Goal: Task Accomplishment & Management: Manage account settings

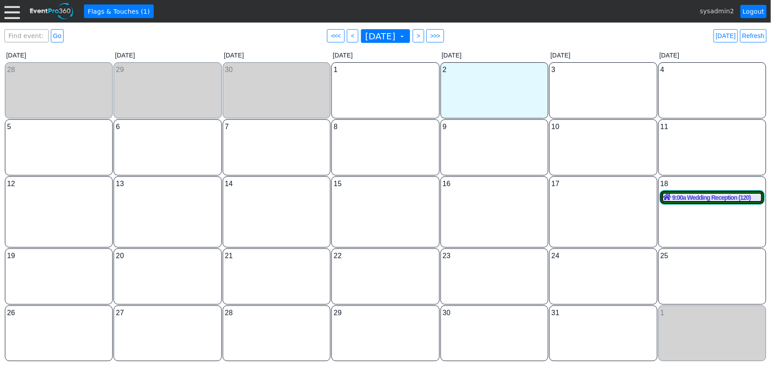
click at [15, 13] on div at bounding box center [11, 11] width 15 height 15
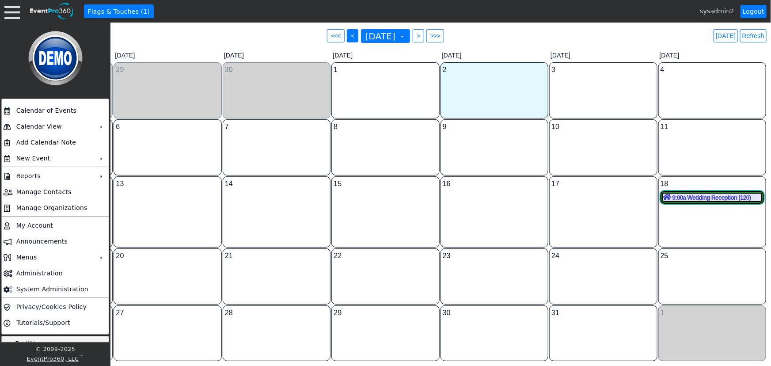
click at [349, 39] on span "<" at bounding box center [352, 35] width 7 height 9
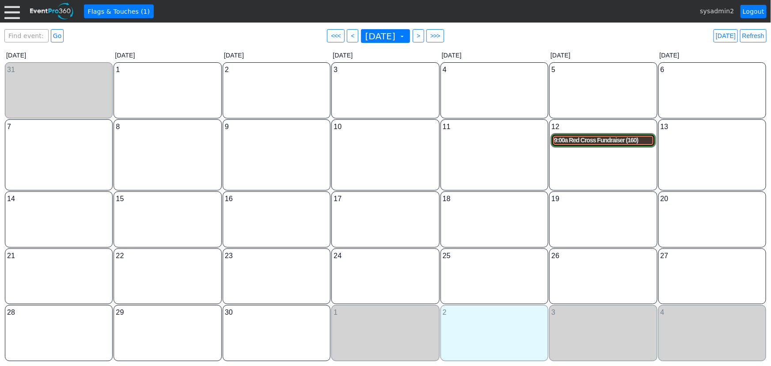
click at [591, 140] on div "9:00a Red Cross Fundraiser (160)" at bounding box center [603, 141] width 98 height 8
click at [14, 11] on div at bounding box center [11, 11] width 15 height 15
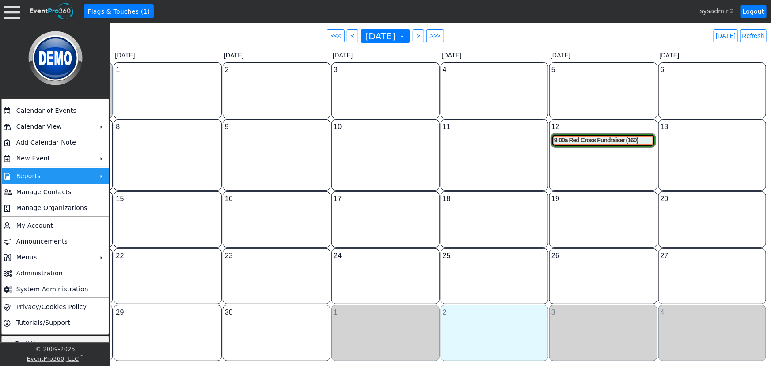
click at [38, 179] on td "Reports" at bounding box center [53, 176] width 81 height 16
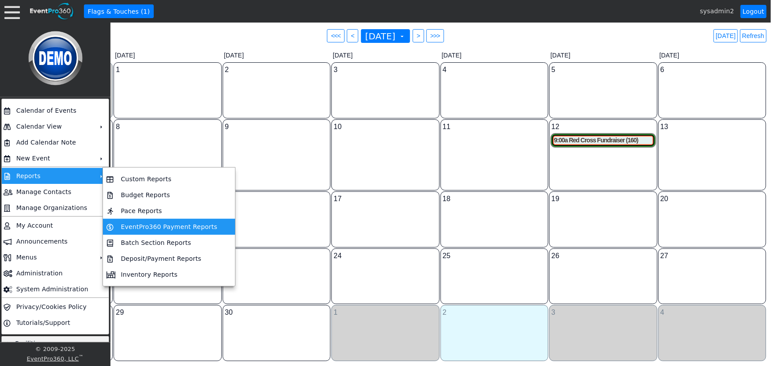
click at [153, 226] on td "EventPro360 Payment Reports" at bounding box center [168, 227] width 103 height 16
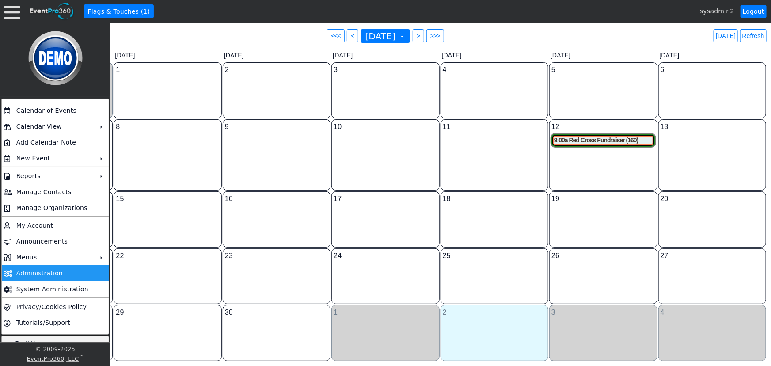
click at [40, 272] on td "Administration" at bounding box center [53, 273] width 81 height 16
click at [756, 11] on link "Logout" at bounding box center [754, 11] width 26 height 13
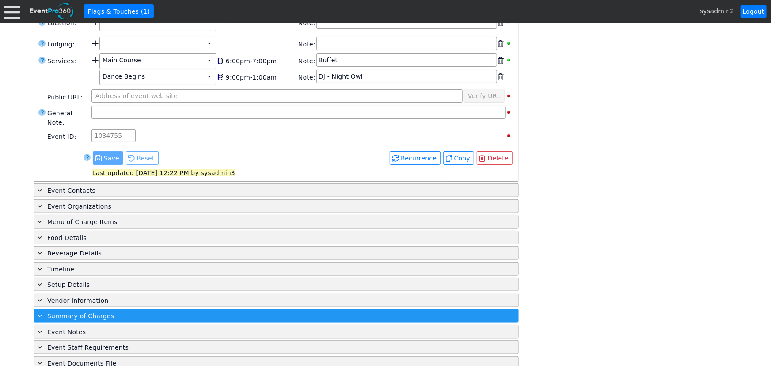
click at [80, 312] on span "Summary of Charges" at bounding box center [80, 315] width 67 height 7
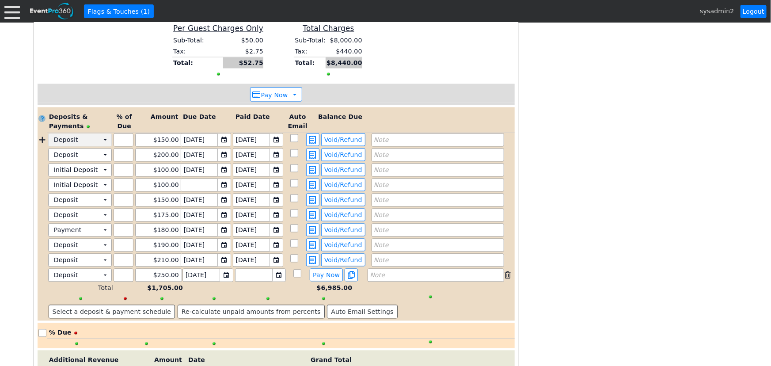
scroll to position [791, 0]
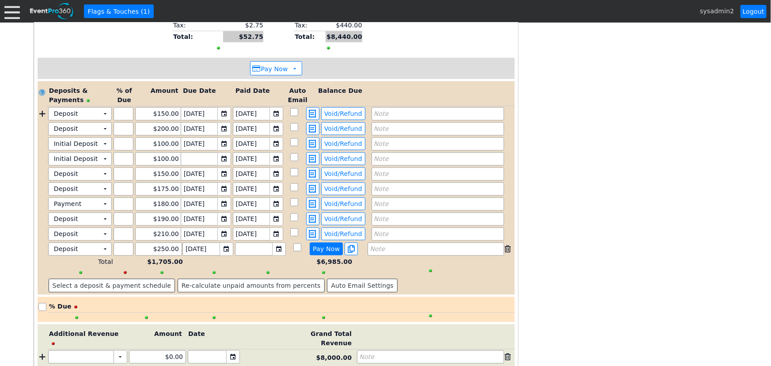
click at [320, 245] on span "Pay Now" at bounding box center [326, 249] width 30 height 8
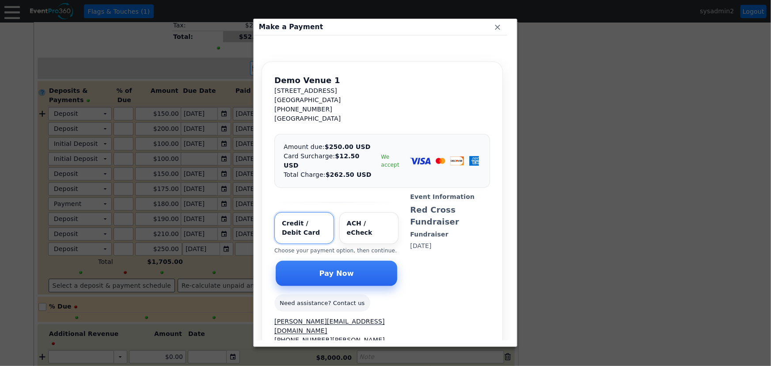
click at [362, 214] on input "Select payment method" at bounding box center [369, 228] width 60 height 32
radio input "true"
click at [332, 269] on span "Pay Now" at bounding box center [337, 273] width 38 height 9
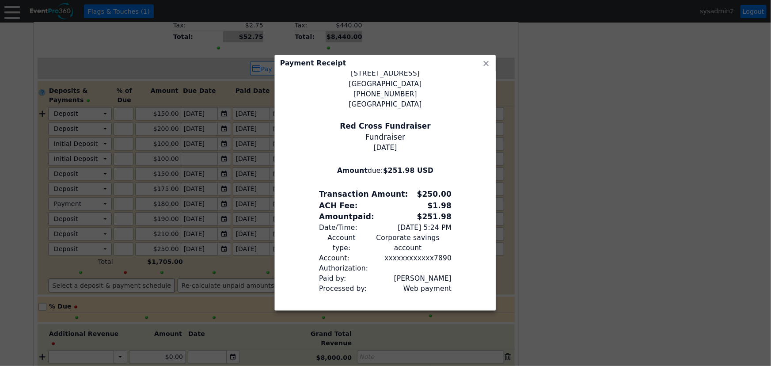
scroll to position [36, 0]
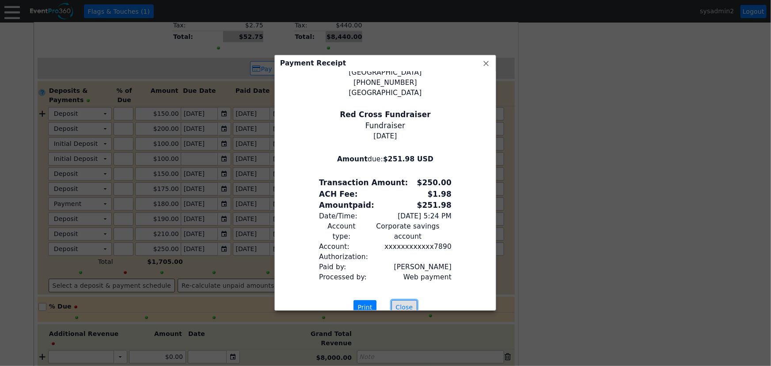
click at [400, 303] on span "Close" at bounding box center [404, 307] width 21 height 9
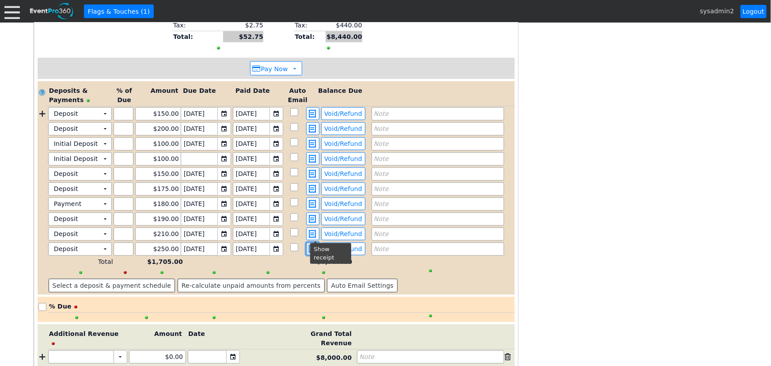
click at [314, 245] on span at bounding box center [313, 249] width 11 height 8
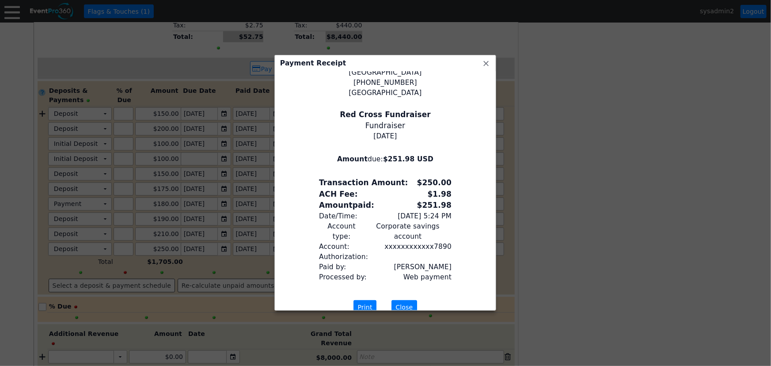
click at [407, 303] on span "Close" at bounding box center [404, 307] width 21 height 9
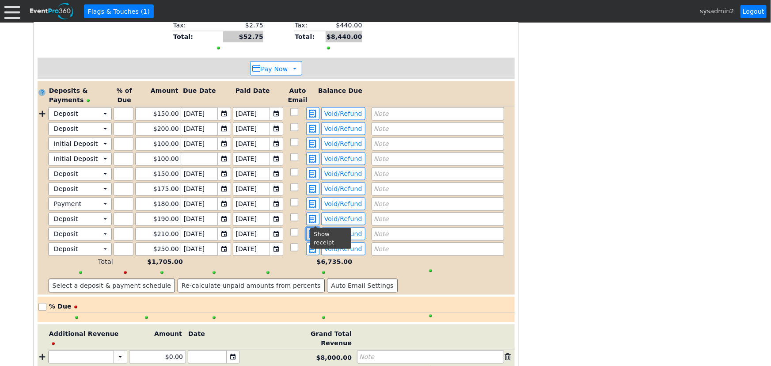
click at [315, 230] on span at bounding box center [313, 234] width 11 height 8
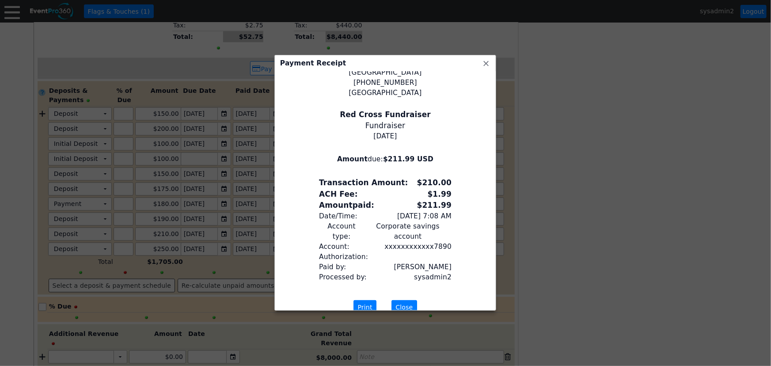
click at [411, 303] on span "Close" at bounding box center [404, 307] width 21 height 9
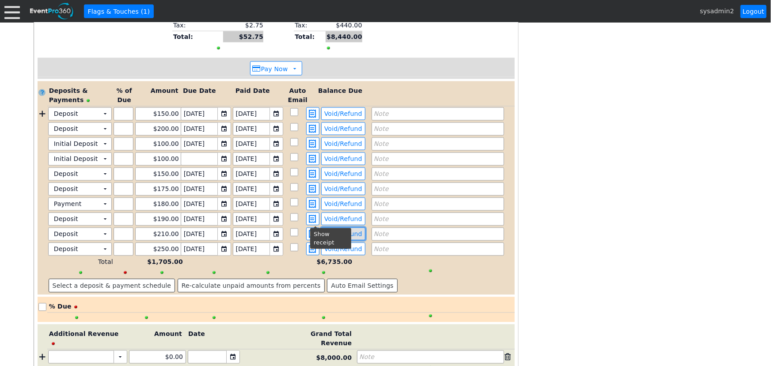
click at [352, 230] on span "Void/Refund" at bounding box center [344, 234] width 42 height 8
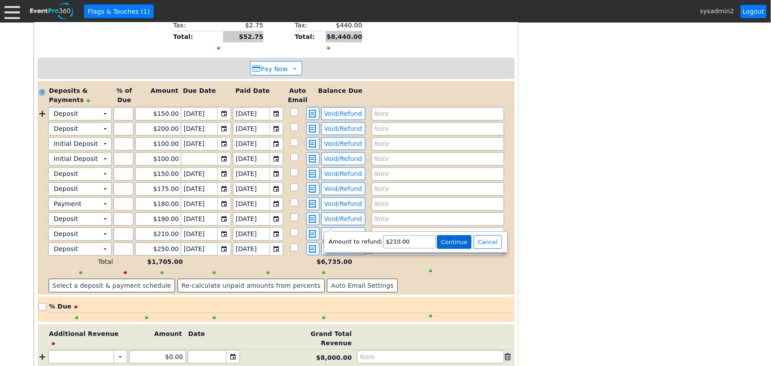
click at [449, 241] on span "Continue" at bounding box center [454, 242] width 30 height 9
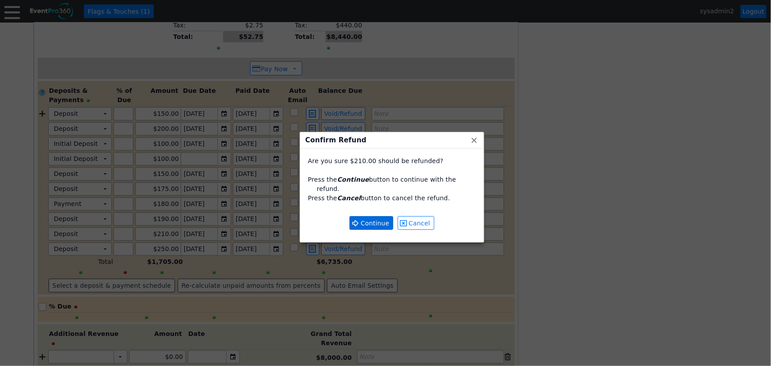
click at [364, 219] on span "Continue" at bounding box center [375, 223] width 32 height 9
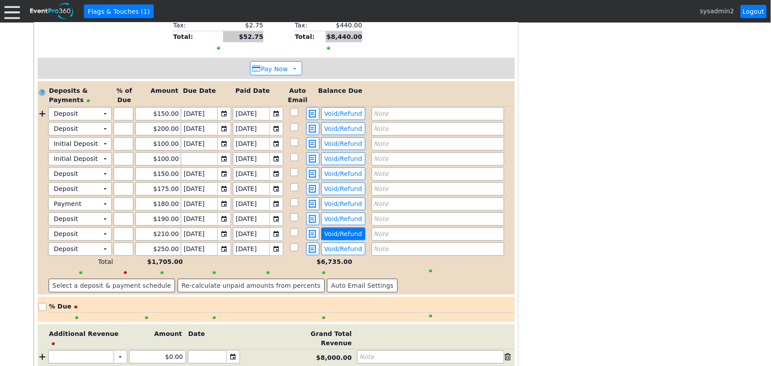
click at [335, 230] on span "Void/Refund" at bounding box center [344, 234] width 42 height 8
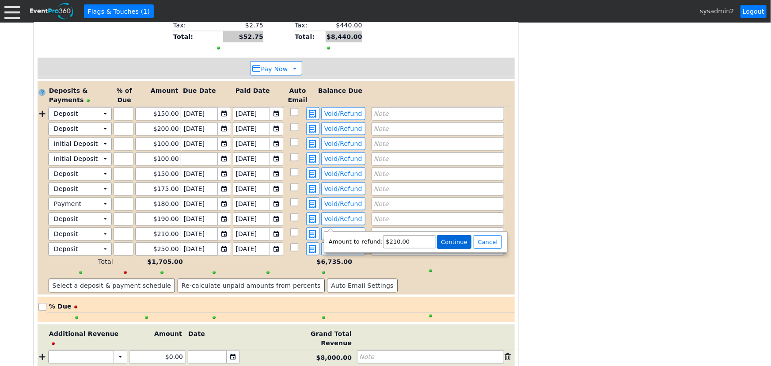
click at [450, 243] on span "Continue" at bounding box center [454, 242] width 30 height 9
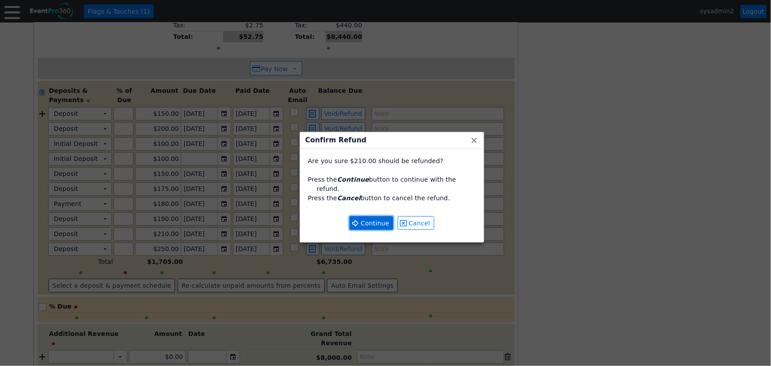
click at [373, 219] on span "Continue" at bounding box center [375, 223] width 32 height 9
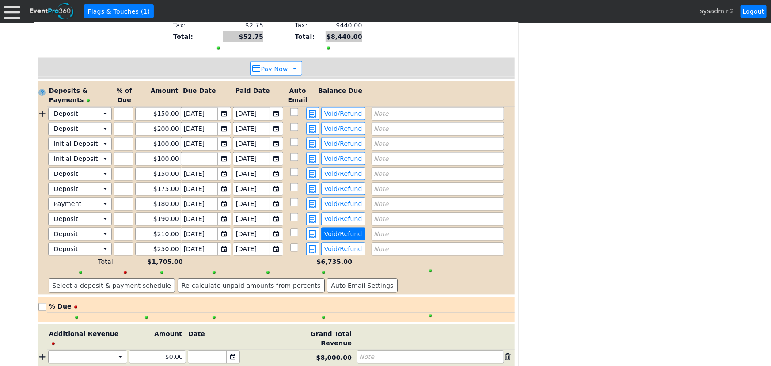
click at [348, 230] on span "Void/Refund" at bounding box center [344, 234] width 42 height 8
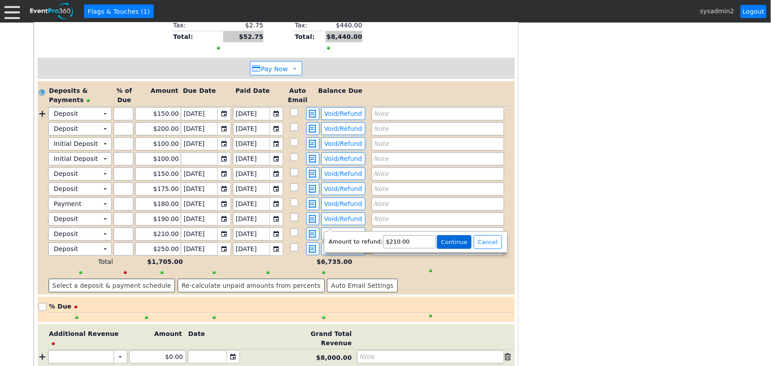
click at [448, 242] on span "Continue" at bounding box center [454, 242] width 30 height 9
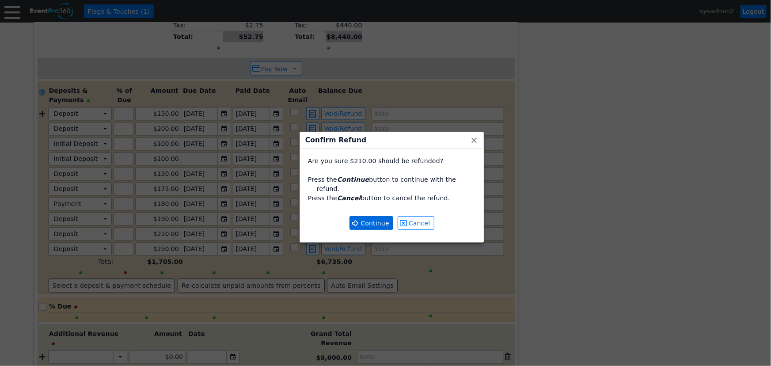
click at [375, 219] on span "Continue" at bounding box center [375, 223] width 32 height 9
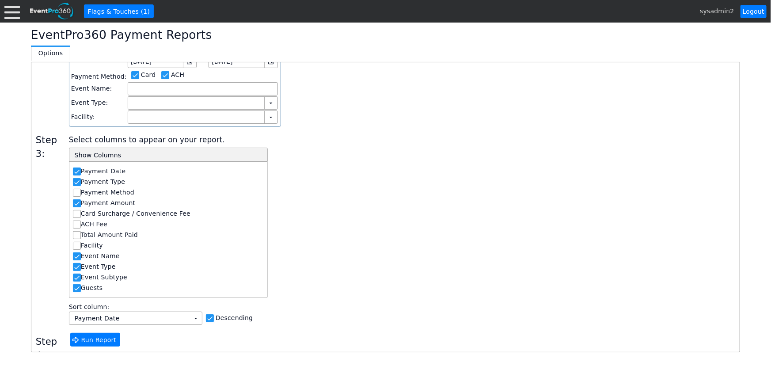
scroll to position [122, 0]
click at [76, 212] on input "Card Surcharge / Convenience Fee" at bounding box center [77, 213] width 9 height 9
checkbox input "true"
click at [76, 221] on input "ACH Fee" at bounding box center [77, 224] width 9 height 9
checkbox input "true"
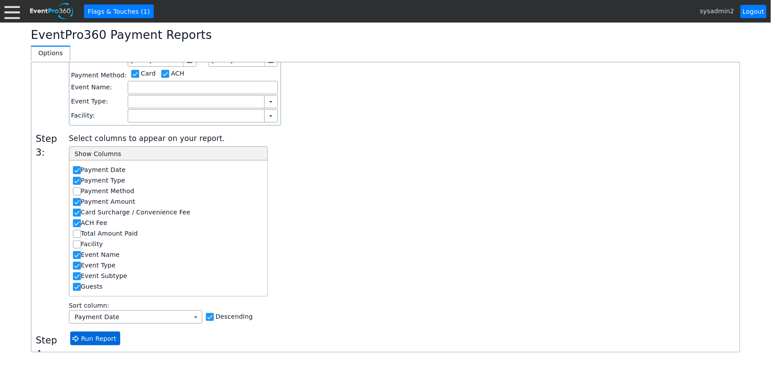
click at [93, 338] on span "Run Report" at bounding box center [99, 338] width 39 height 9
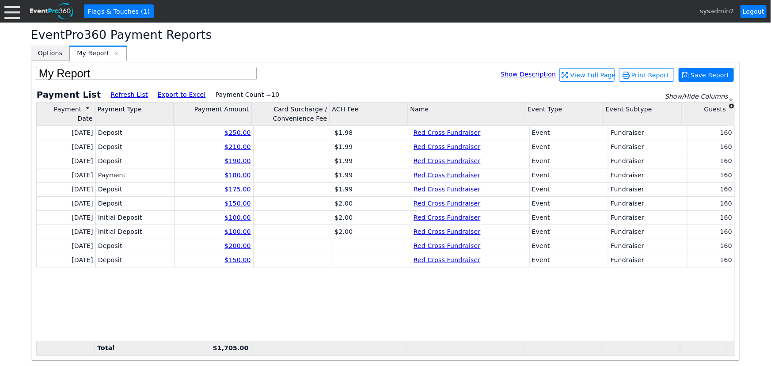
drag, startPoint x: 53, startPoint y: 53, endPoint x: 53, endPoint y: 57, distance: 4.9
click at [53, 53] on span "Options" at bounding box center [50, 53] width 24 height 9
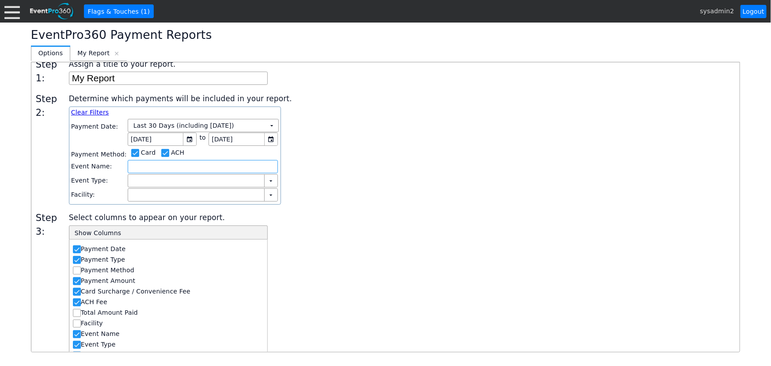
scroll to position [41, 0]
click at [266, 124] on td "▼" at bounding box center [272, 127] width 12 height 12
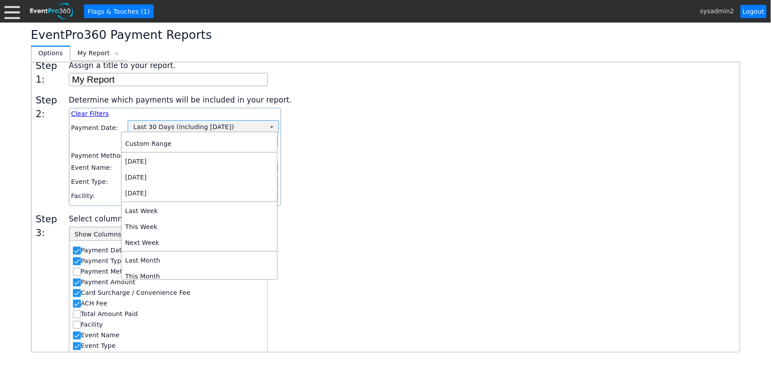
scroll to position [363, 0]
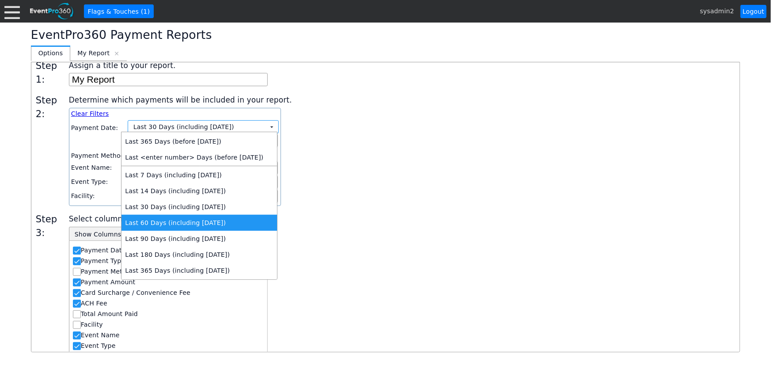
click at [178, 220] on td "Last 60 Days (including today)" at bounding box center [200, 223] width 156 height 16
type input "8/4/2025"
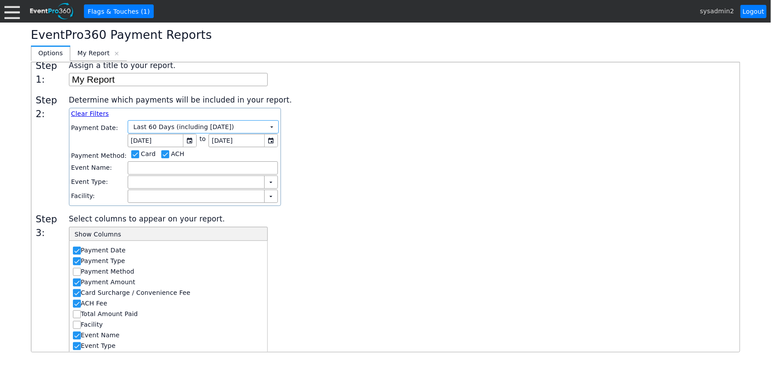
scroll to position [122, 0]
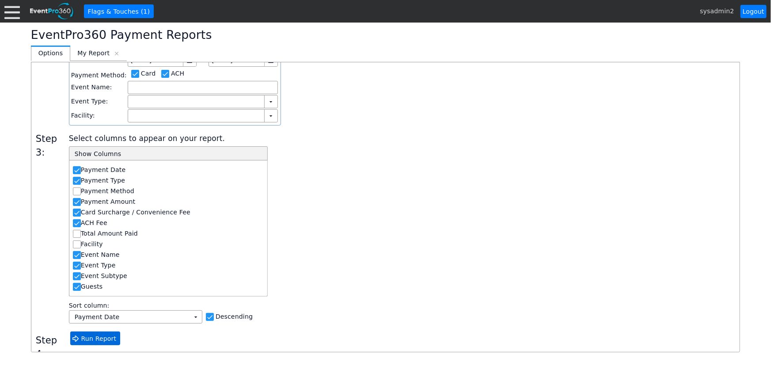
click at [97, 336] on span "Run Report" at bounding box center [99, 338] width 39 height 9
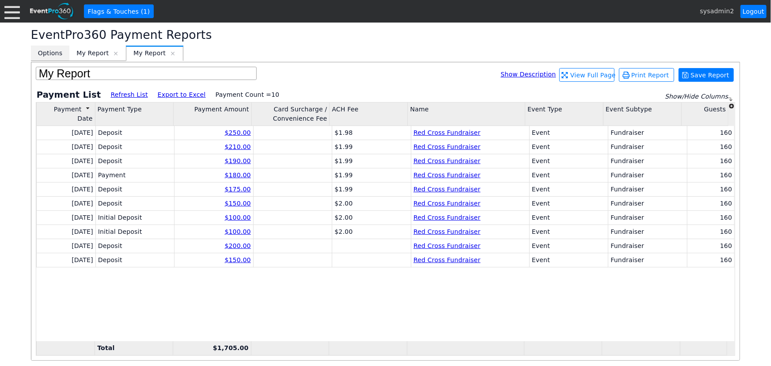
click at [48, 57] on span "Options" at bounding box center [50, 53] width 24 height 9
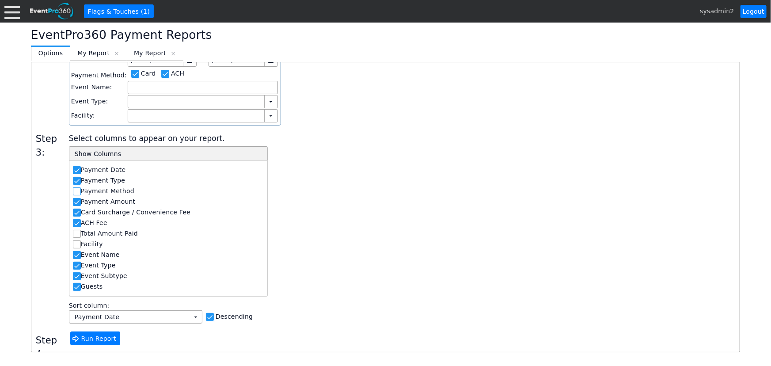
click at [76, 189] on input "Payment Method" at bounding box center [77, 192] width 9 height 9
checkbox input "true"
click at [86, 340] on span "Run Report" at bounding box center [99, 338] width 39 height 9
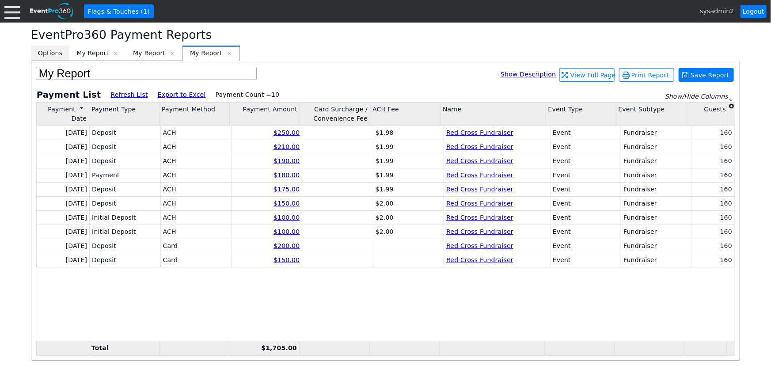
click at [50, 57] on span "Options" at bounding box center [50, 53] width 24 height 9
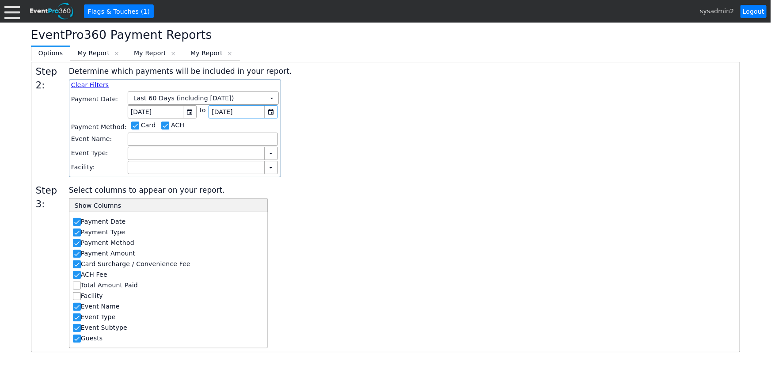
scroll to position [0, 0]
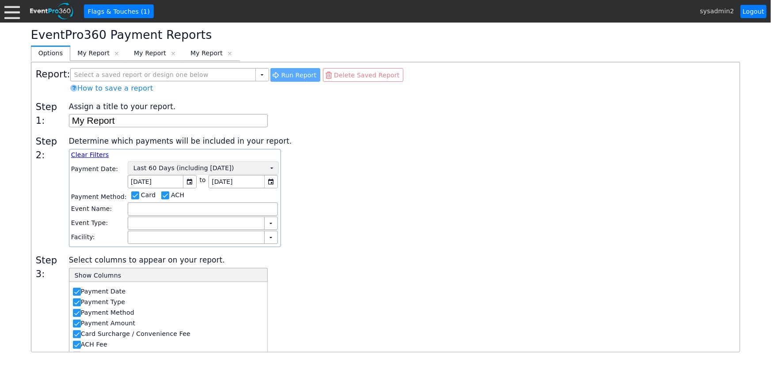
click at [271, 165] on td "▼" at bounding box center [272, 168] width 12 height 12
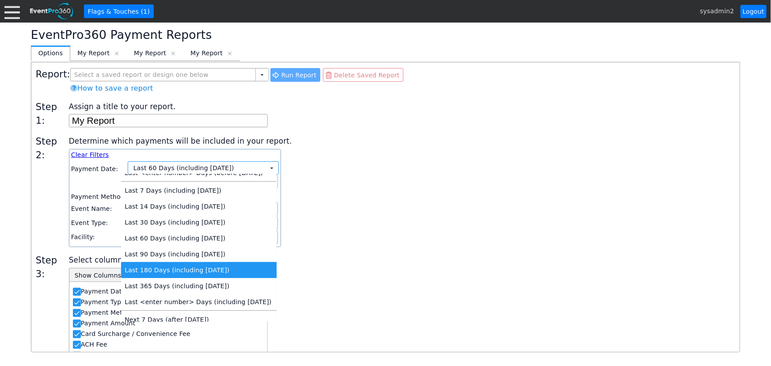
scroll to position [403, 0]
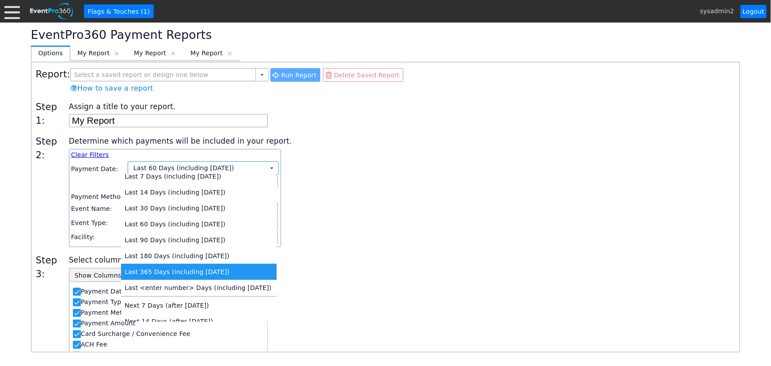
click at [179, 273] on td "Last 365 Days (including today)" at bounding box center [199, 272] width 156 height 16
type input "10/3/2024"
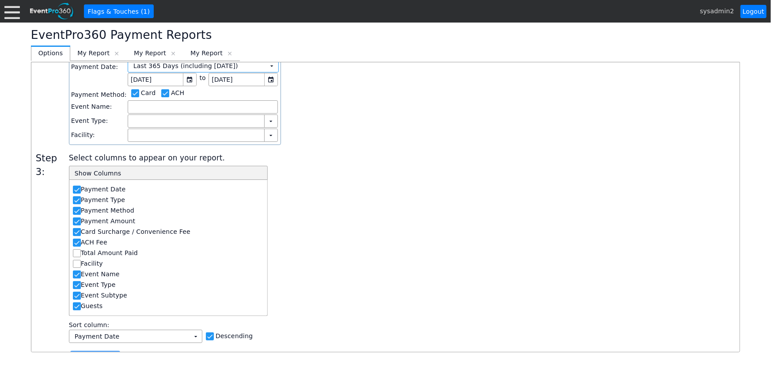
scroll to position [122, 0]
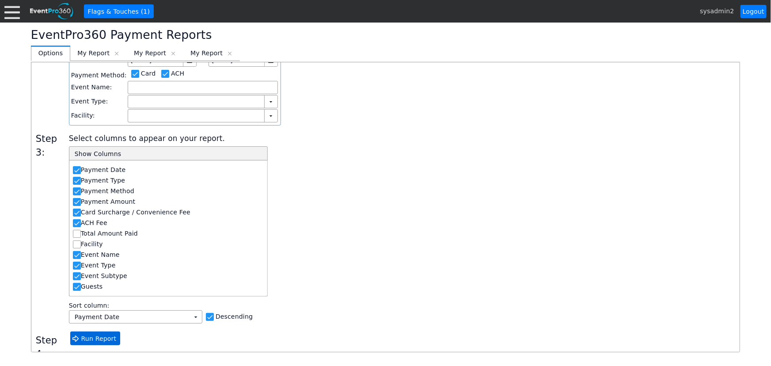
click at [97, 339] on span "Run Report" at bounding box center [99, 338] width 39 height 9
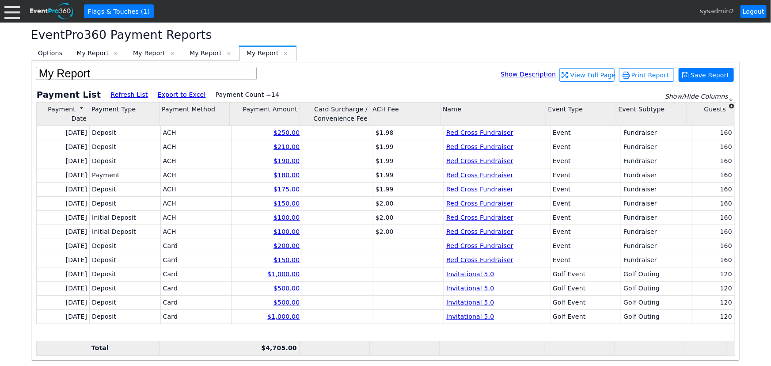
click at [13, 247] on div "EventPro360 Payment Reports ▼ ◀ ▶ Options [x] My Report [x] My Report [x] My Re…" at bounding box center [385, 194] width 771 height 343
click at [283, 245] on link "$200.00" at bounding box center [287, 245] width 26 height 7
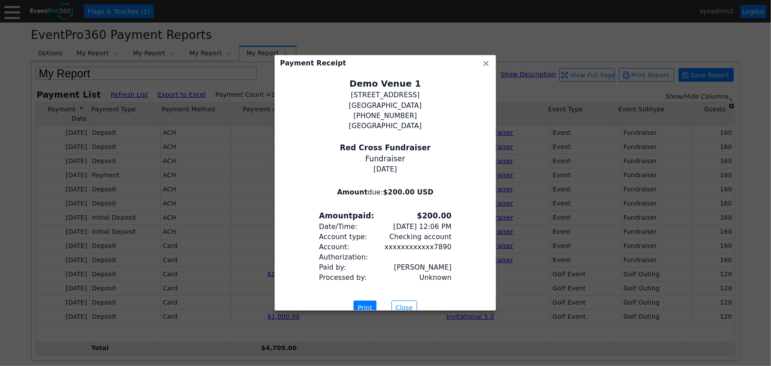
scroll to position [0, 0]
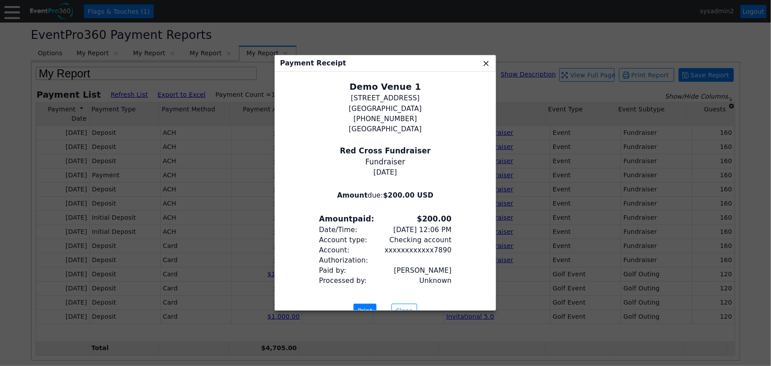
click at [486, 62] on span "x" at bounding box center [486, 63] width 9 height 9
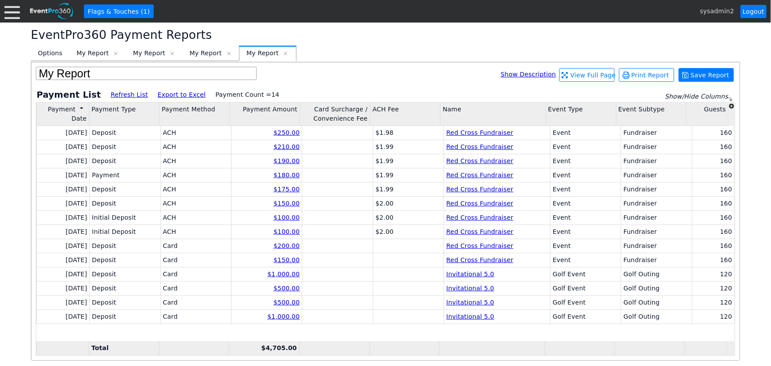
click at [24, 253] on div "EventPro360 Payment Reports ▼ ◀ ▶ Options [x] My Report [x] My Report [x] My Re…" at bounding box center [385, 194] width 771 height 343
drag, startPoint x: 11, startPoint y: 11, endPoint x: 11, endPoint y: 25, distance: 13.7
click at [11, 11] on div at bounding box center [11, 11] width 15 height 15
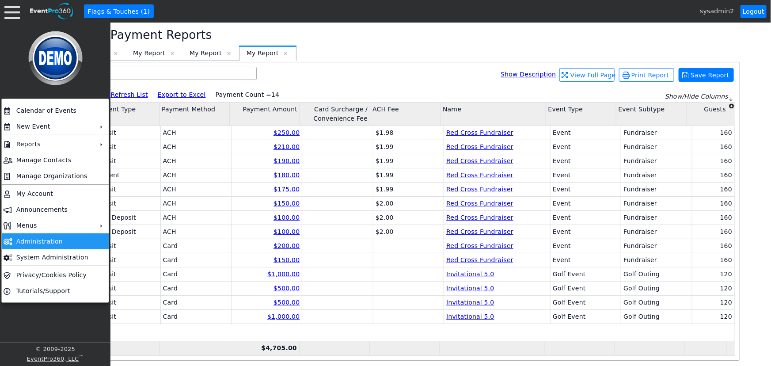
click at [35, 240] on td "Administration" at bounding box center [53, 241] width 81 height 16
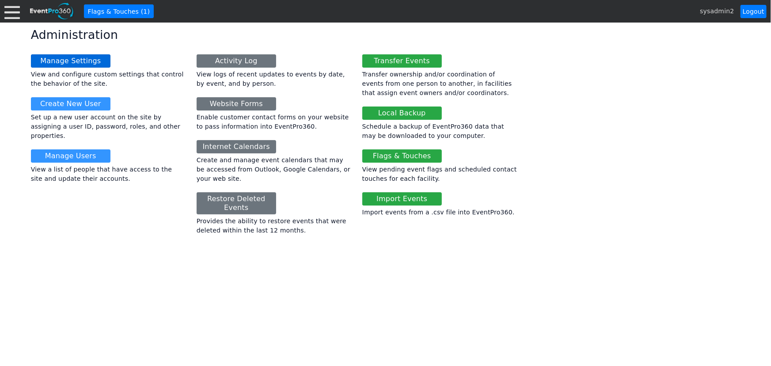
click at [71, 62] on link "Manage Settings" at bounding box center [71, 60] width 80 height 13
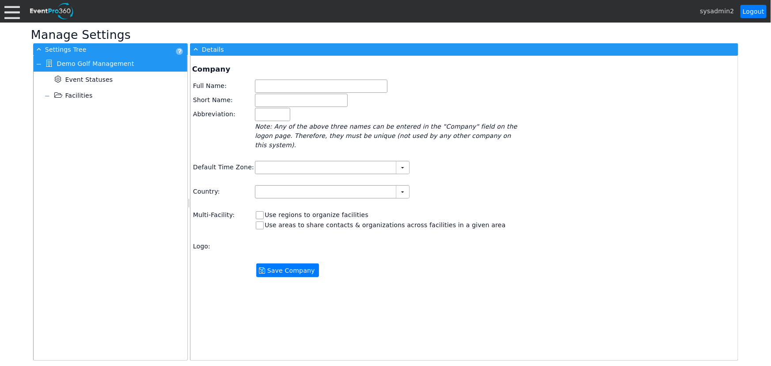
type input "Demo Golf Management"
type input "Demo Golf"
type input "Demo"
type input "(GMT-06:00) Central Time ([GEOGRAPHIC_DATA] & [GEOGRAPHIC_DATA])"
type input "[GEOGRAPHIC_DATA] (English)"
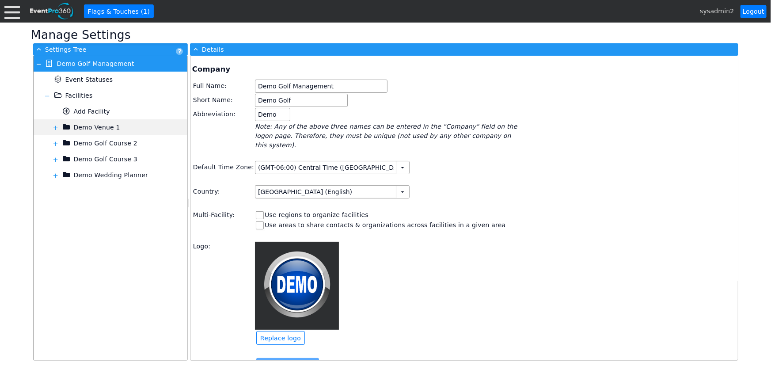
click at [56, 129] on span at bounding box center [55, 127] width 7 height 7
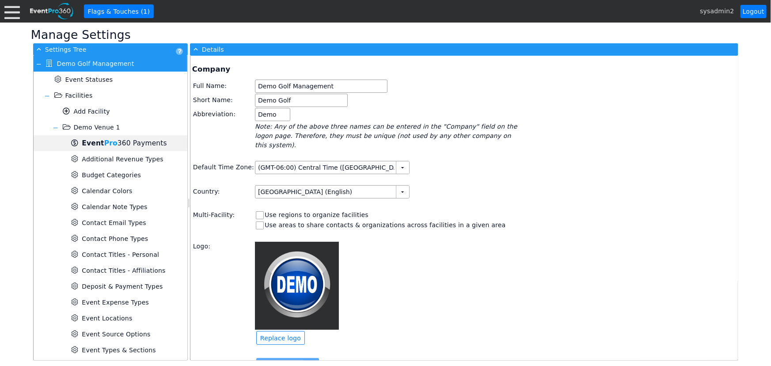
click at [107, 142] on span "Pro" at bounding box center [110, 143] width 13 height 8
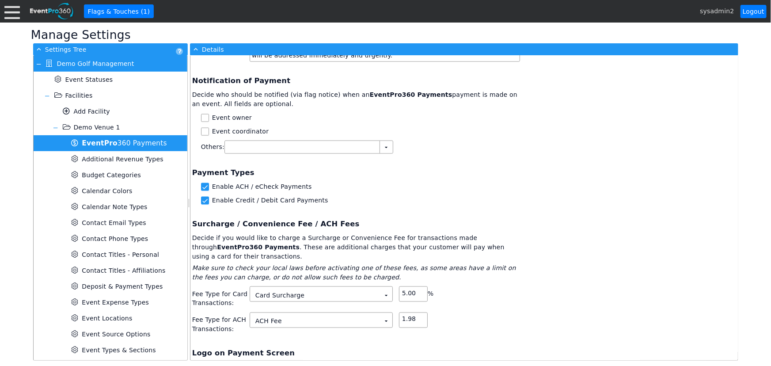
scroll to position [643, 0]
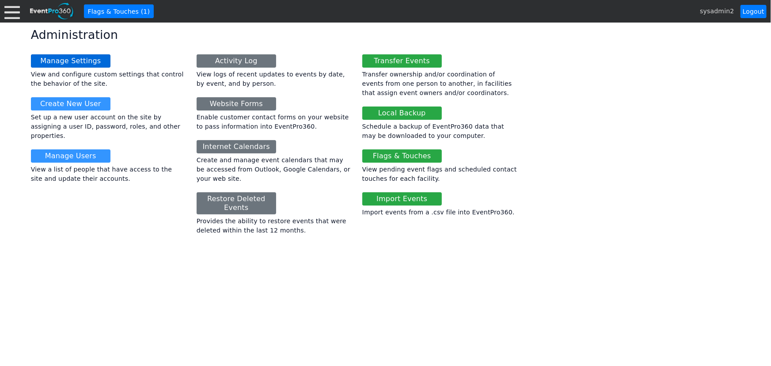
click at [74, 61] on link "Manage Settings" at bounding box center [71, 60] width 80 height 13
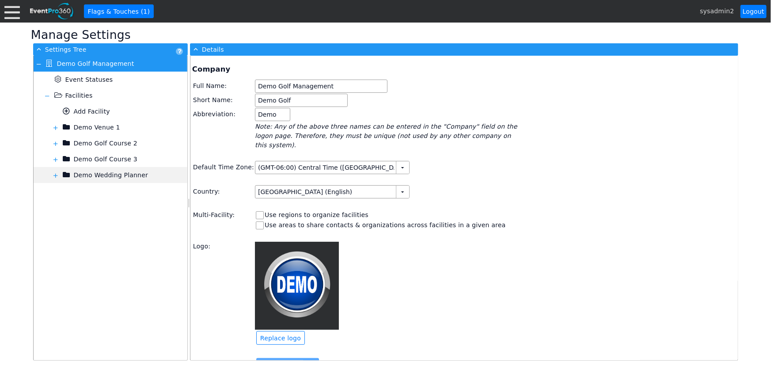
click at [55, 175] on span at bounding box center [55, 175] width 7 height 7
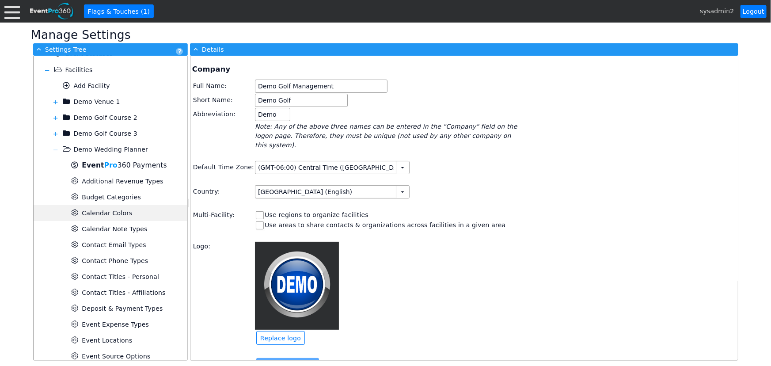
scroll to position [40, 0]
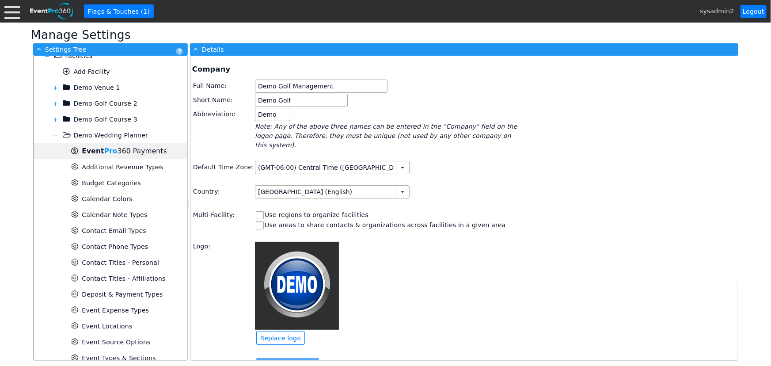
click at [122, 152] on span "Event Pro 360 Payments" at bounding box center [124, 151] width 85 height 8
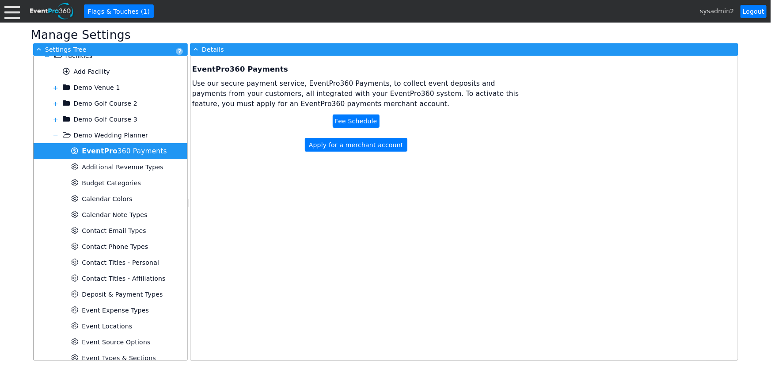
click at [358, 121] on div "Fee Schedule" at bounding box center [356, 120] width 47 height 13
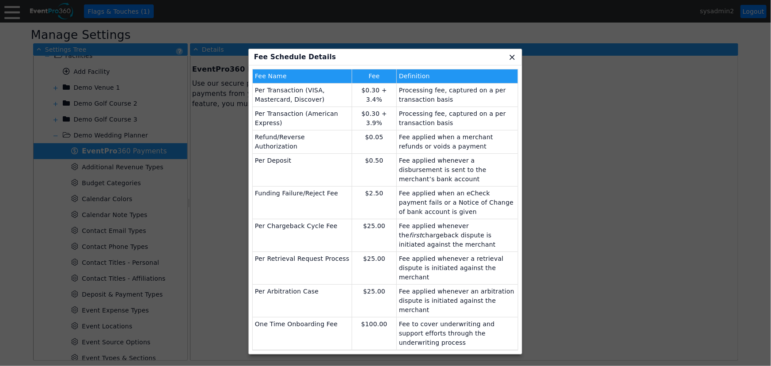
click at [512, 57] on span "x" at bounding box center [512, 57] width 9 height 9
